Goal: Complete application form: Complete application form

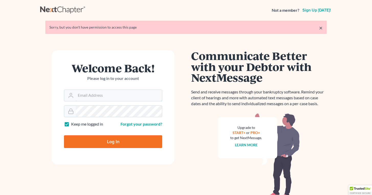
type input "friedlawyer@aol.com"
click at [113, 141] on input "Log In" at bounding box center [113, 142] width 98 height 13
type input "Thinking..."
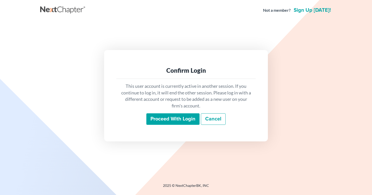
click at [114, 142] on html "Not a member? Sign up [DATE]! Confirm Login This user account is currently acti…" at bounding box center [186, 97] width 372 height 195
click at [169, 121] on input "Proceed with login" at bounding box center [172, 120] width 53 height 12
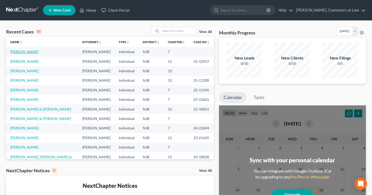
click at [18, 52] on link "[PERSON_NAME]" at bounding box center [24, 52] width 28 height 4
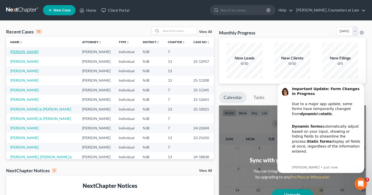
select select "6"
select select "0"
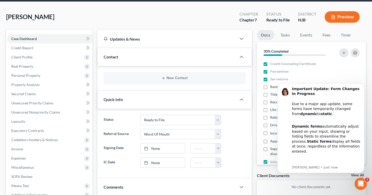
scroll to position [14, 0]
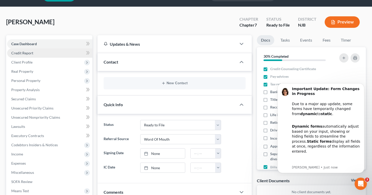
click at [27, 52] on span "Credit Report" at bounding box center [22, 53] width 22 height 4
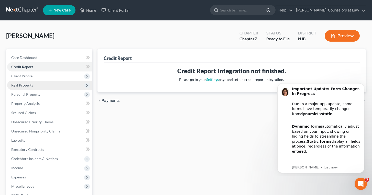
click at [24, 82] on span "Real Property" at bounding box center [49, 85] width 85 height 9
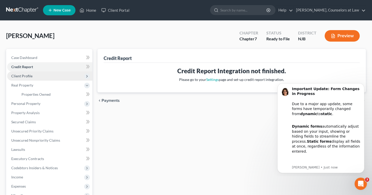
click at [28, 76] on span "Client Profile" at bounding box center [21, 76] width 21 height 4
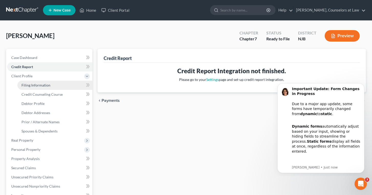
click at [32, 84] on span "Filing Information" at bounding box center [35, 85] width 29 height 4
select select "1"
select select "0"
select select "51"
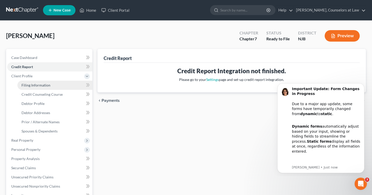
select select "0"
select select "33"
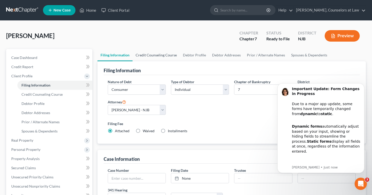
click at [156, 53] on link "Credit Counseling Course" at bounding box center [155, 55] width 47 height 12
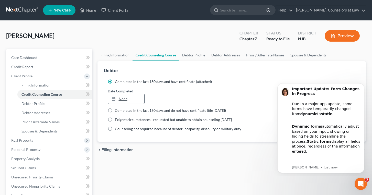
click at [129, 97] on link "None" at bounding box center [126, 99] width 37 height 10
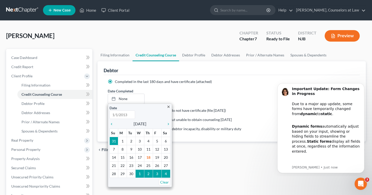
type input "9/18/2025"
click at [113, 122] on div "chevron_left" at bounding box center [112, 123] width 7 height 5
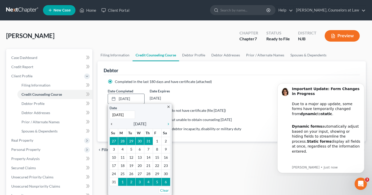
click at [113, 122] on div "chevron_left" at bounding box center [112, 123] width 7 height 5
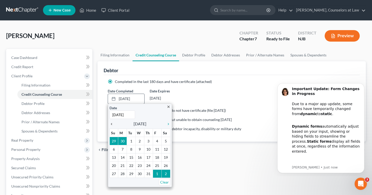
click at [113, 122] on div "chevron_left" at bounding box center [112, 123] width 7 height 5
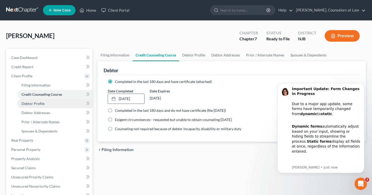
click at [38, 103] on span "Debtor Profile" at bounding box center [32, 104] width 23 height 4
select select "0"
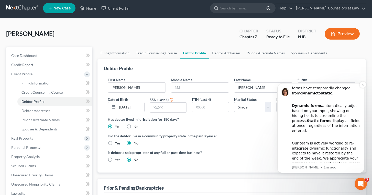
scroll to position [4, 0]
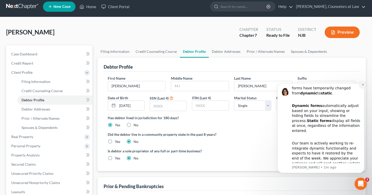
click at [363, 84] on icon "Dismiss notification" at bounding box center [363, 85] width 2 height 2
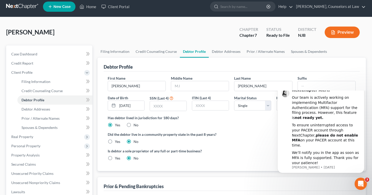
click at [255, 127] on div "Has debtor lived in jurisdiction for 180 days? Yes No Debtor must reside in jur…" at bounding box center [232, 121] width 248 height 13
click at [363, 87] on icon "Dismiss notification" at bounding box center [362, 86] width 3 height 3
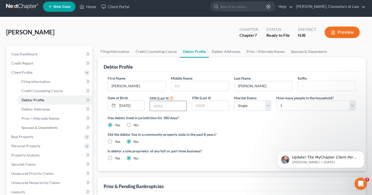
click at [158, 104] on input "text" at bounding box center [168, 106] width 37 height 10
type input "4640"
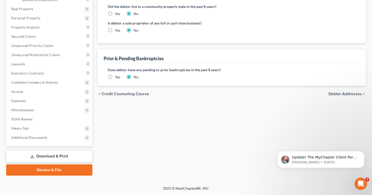
scroll to position [132, 0]
